Goal: Check status: Check status

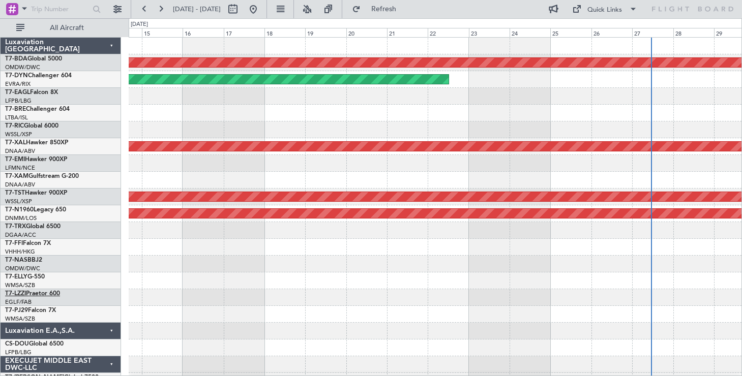
click at [39, 294] on link "T7-LZZI Praetor 600" at bounding box center [32, 294] width 55 height 6
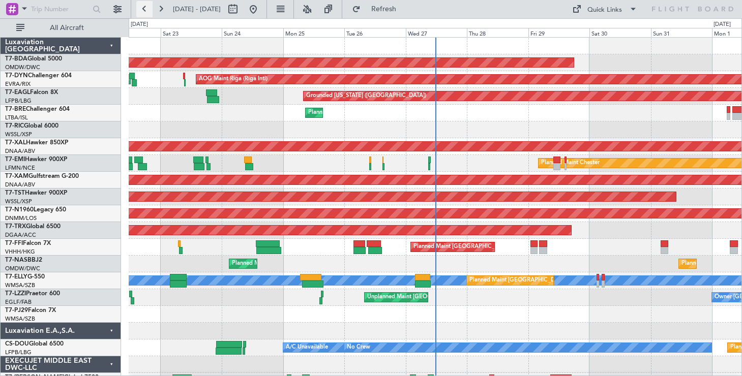
click at [147, 9] on button at bounding box center [144, 9] width 16 height 16
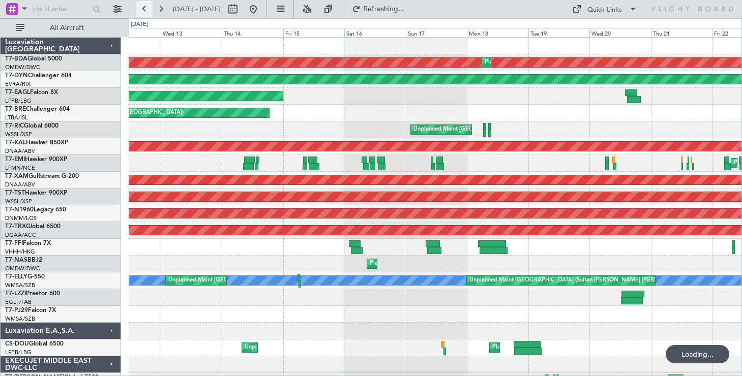
click at [147, 9] on button at bounding box center [144, 9] width 16 height 16
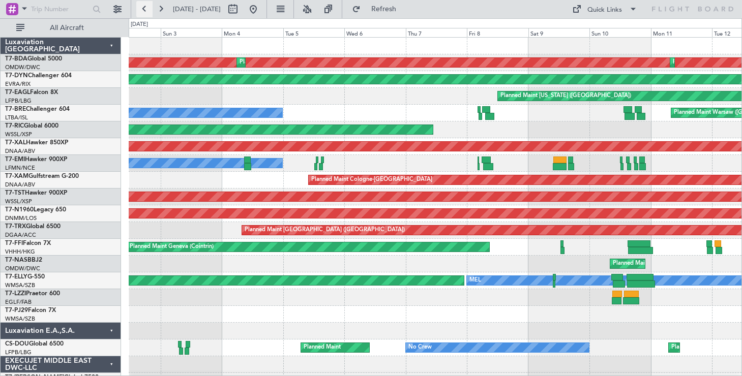
click at [143, 8] on button at bounding box center [144, 9] width 16 height 16
